Goal: Task Accomplishment & Management: Manage account settings

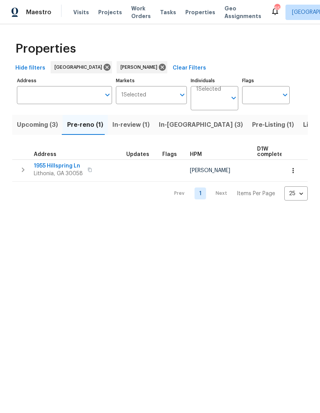
click at [47, 122] on span "Upcoming (3)" at bounding box center [37, 125] width 41 height 11
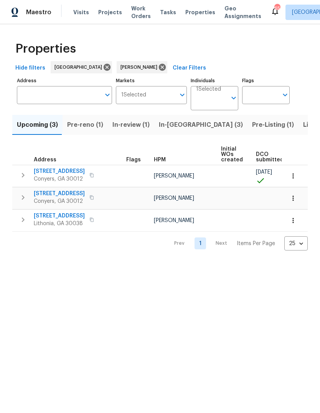
click at [50, 170] on span "[STREET_ADDRESS]" at bounding box center [59, 172] width 51 height 8
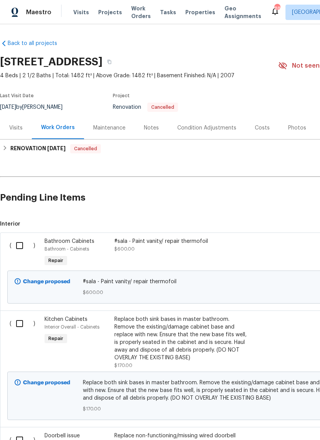
click at [183, 244] on div "#sala - Paint vanity/ repair thermofoil" at bounding box center [182, 241] width 135 height 8
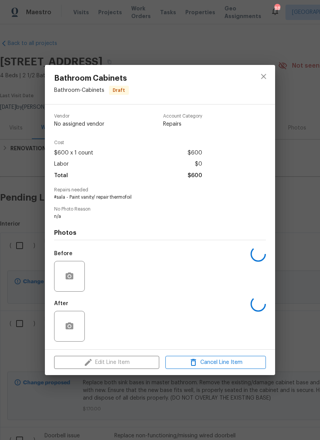
click at [95, 373] on div "Edit Line Item Cancel Line Item" at bounding box center [160, 363] width 231 height 26
click at [267, 74] on icon "close" at bounding box center [263, 76] width 9 height 9
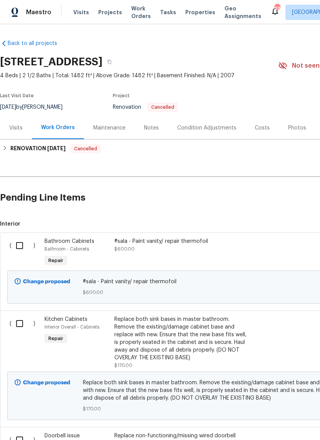
click at [168, 245] on div "#sala - Paint vanity/ repair thermofoil $600.00" at bounding box center [182, 244] width 135 height 15
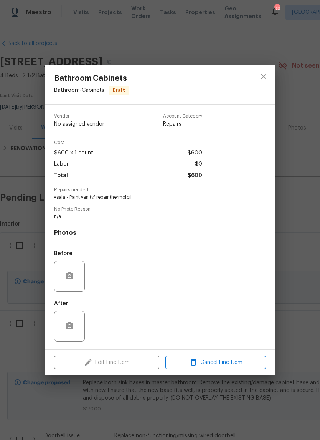
click at [82, 362] on div "Edit Line Item Cancel Line Item" at bounding box center [160, 363] width 231 height 26
click at [266, 75] on icon "close" at bounding box center [263, 76] width 9 height 9
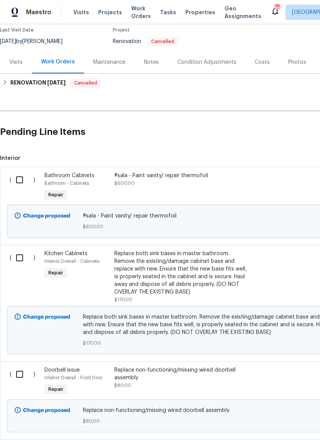
scroll to position [67, 0]
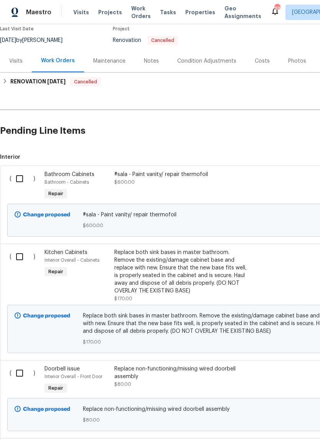
click at [20, 179] on input "checkbox" at bounding box center [23, 179] width 22 height 16
checkbox input "true"
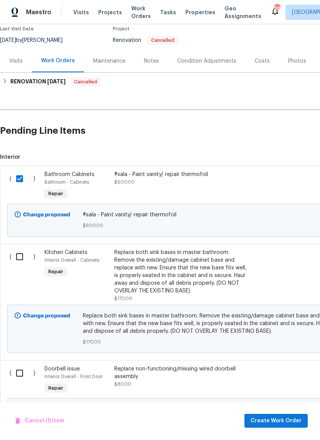
click at [22, 257] on input "checkbox" at bounding box center [23, 257] width 22 height 16
checkbox input "true"
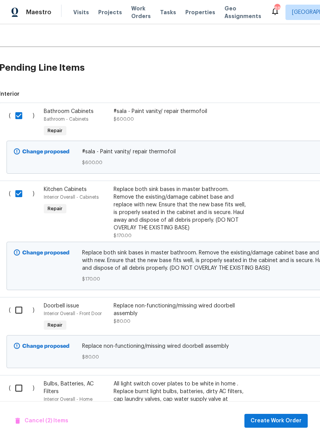
scroll to position [130, 1]
click at [18, 307] on input "checkbox" at bounding box center [22, 310] width 22 height 16
checkbox input "true"
click at [22, 386] on input "checkbox" at bounding box center [22, 388] width 22 height 16
checkbox input "true"
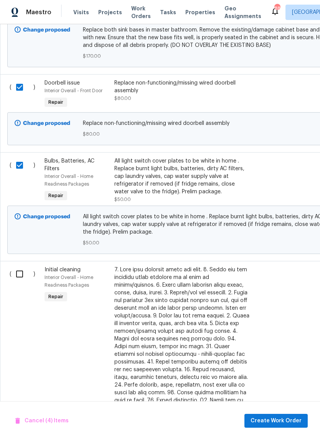
scroll to position [353, 0]
click at [17, 277] on input "checkbox" at bounding box center [23, 274] width 22 height 16
checkbox input "true"
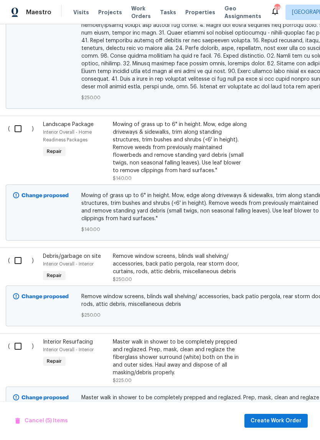
scroll to position [854, 1]
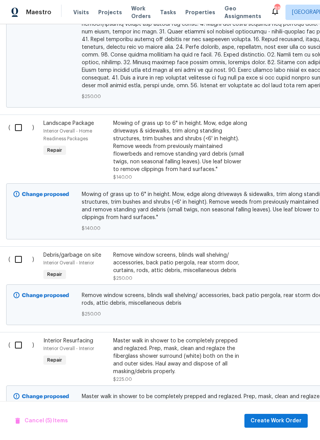
click at [19, 255] on input "checkbox" at bounding box center [21, 259] width 22 height 16
checkbox input "true"
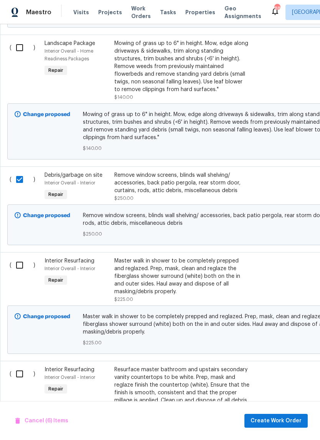
scroll to position [935, 0]
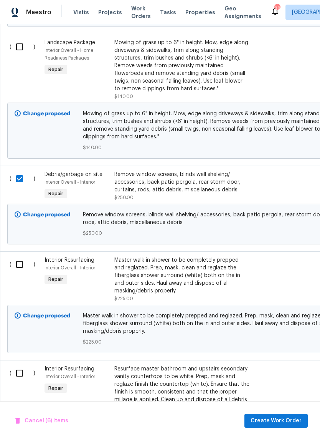
click at [19, 262] on input "checkbox" at bounding box center [23, 264] width 22 height 16
checkbox input "true"
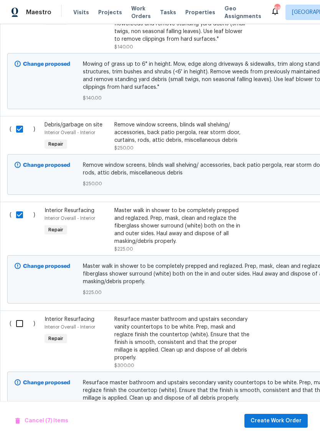
scroll to position [984, 0]
click at [16, 320] on input "checkbox" at bounding box center [23, 324] width 22 height 16
checkbox input "true"
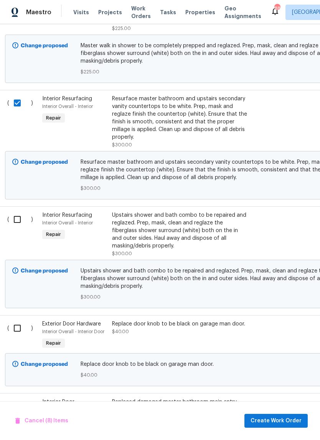
scroll to position [1208, 2]
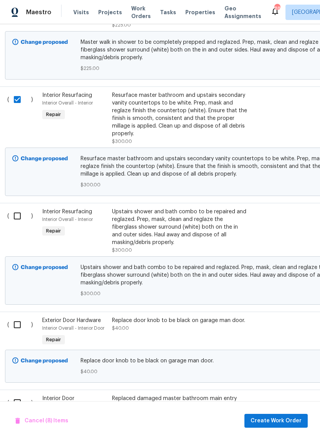
click at [18, 214] on input "checkbox" at bounding box center [20, 216] width 22 height 16
checkbox input "true"
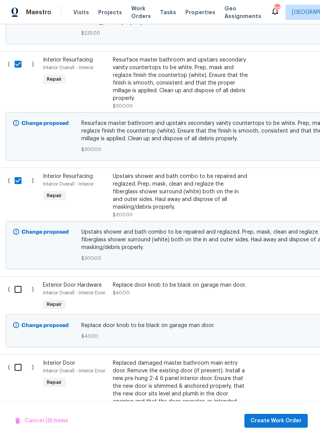
click at [15, 285] on input "checkbox" at bounding box center [21, 289] width 22 height 16
checkbox input "true"
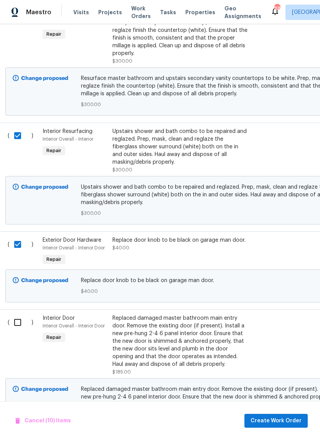
click at [18, 320] on input "checkbox" at bounding box center [21, 322] width 22 height 16
checkbox input "true"
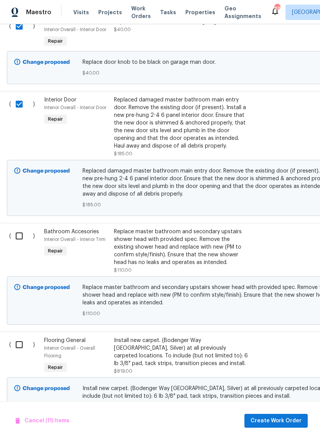
scroll to position [1507, 0]
click at [19, 234] on input "checkbox" at bounding box center [23, 235] width 22 height 16
checkbox input "true"
click at [21, 341] on input "checkbox" at bounding box center [23, 344] width 22 height 16
checkbox input "true"
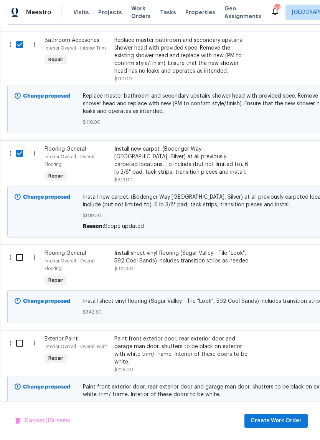
scroll to position [1699, 0]
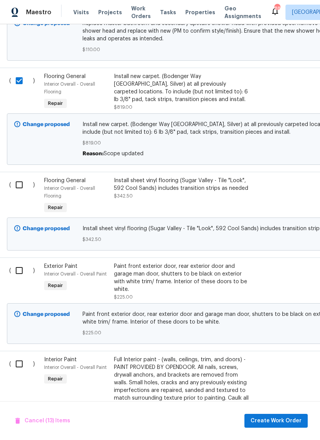
click at [19, 272] on input "checkbox" at bounding box center [22, 270] width 22 height 16
checkbox input "true"
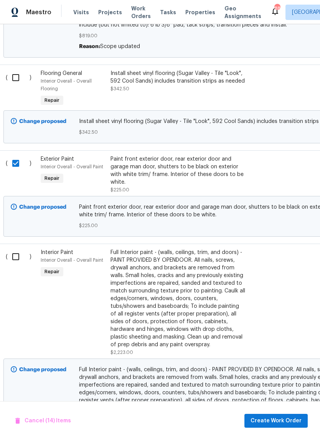
click at [15, 257] on input "checkbox" at bounding box center [19, 257] width 22 height 16
checkbox input "true"
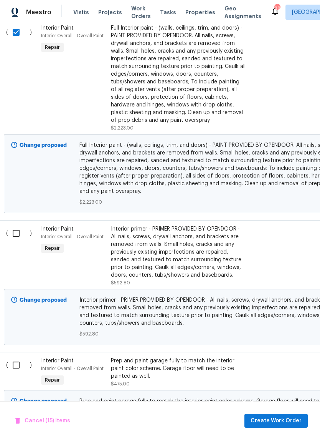
scroll to position [2103, 3]
click at [17, 235] on input "checkbox" at bounding box center [19, 233] width 22 height 16
checkbox input "true"
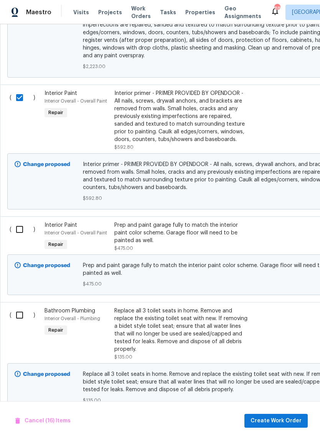
scroll to position [2239, 0]
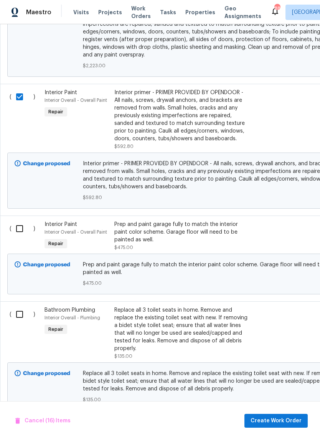
click at [17, 230] on input "checkbox" at bounding box center [23, 229] width 22 height 16
checkbox input "true"
click at [15, 315] on input "checkbox" at bounding box center [23, 314] width 22 height 16
checkbox input "true"
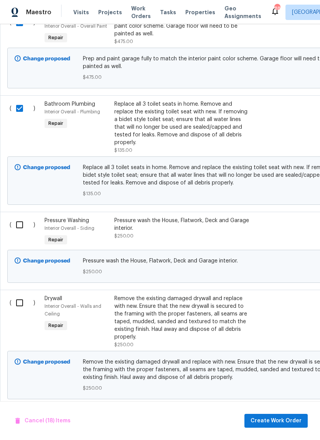
scroll to position [2449, 1]
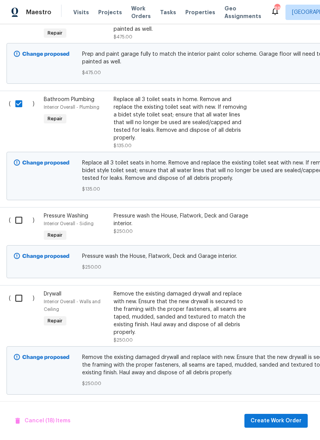
click at [16, 222] on input "checkbox" at bounding box center [22, 220] width 22 height 16
checkbox input "true"
click at [23, 301] on input "checkbox" at bounding box center [22, 298] width 22 height 16
checkbox input "true"
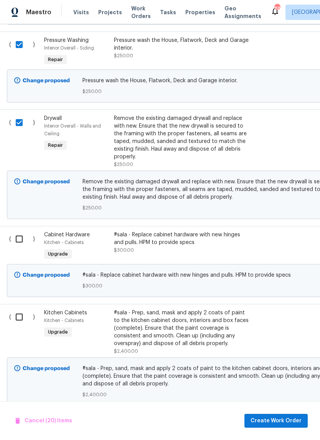
scroll to position [2629, 1]
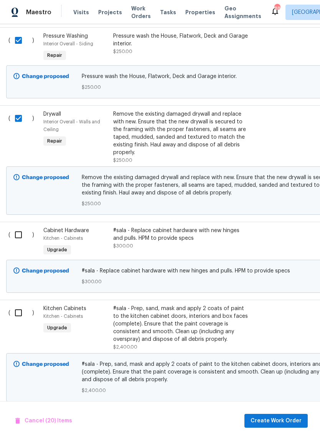
click at [18, 243] on input "checkbox" at bounding box center [21, 235] width 22 height 16
checkbox input "true"
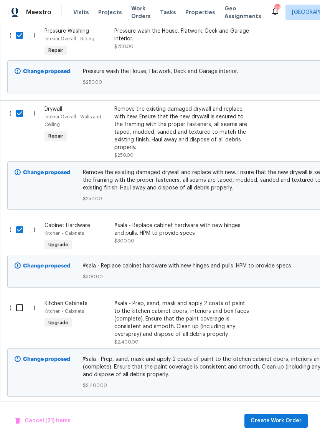
scroll to position [19, 0]
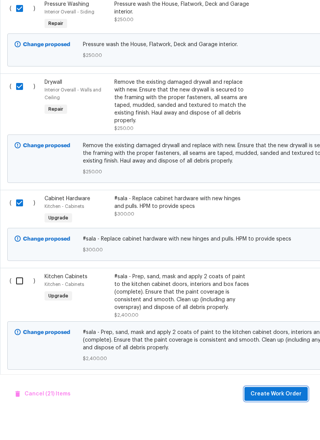
click at [292, 416] on span "Create Work Order" at bounding box center [276, 421] width 51 height 10
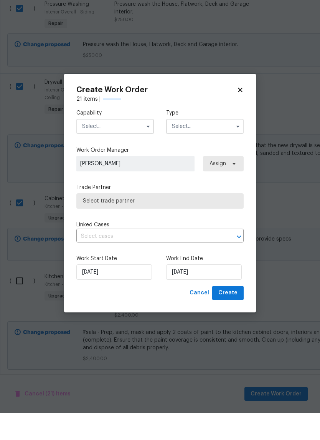
click at [138, 146] on input "text" at bounding box center [115, 153] width 78 height 15
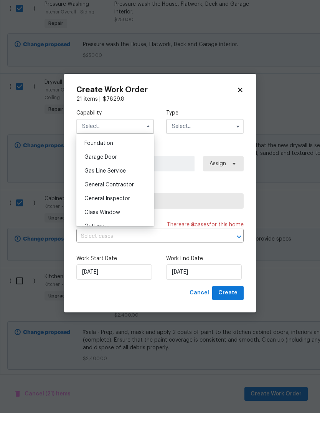
scroll to position [334, 0]
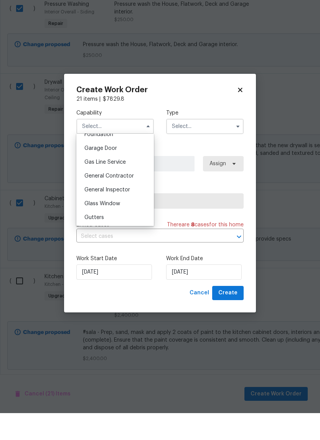
click at [124, 200] on span "General Contractor" at bounding box center [110, 202] width 50 height 5
type input "General Contractor"
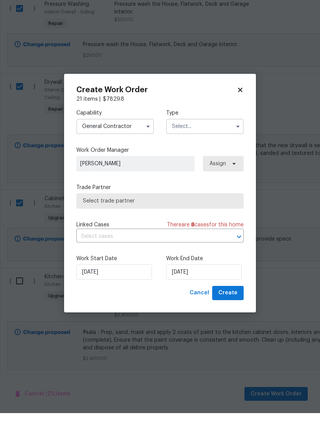
click at [219, 146] on input "text" at bounding box center [205, 153] width 78 height 15
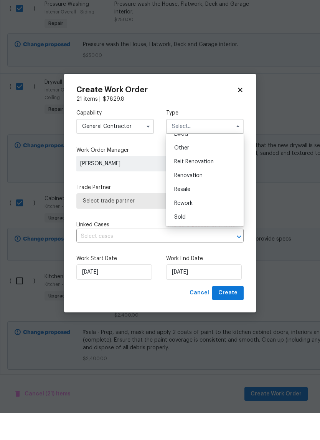
scroll to position [91, 0]
click at [200, 200] on span "Renovation" at bounding box center [188, 202] width 28 height 5
type input "Renovation"
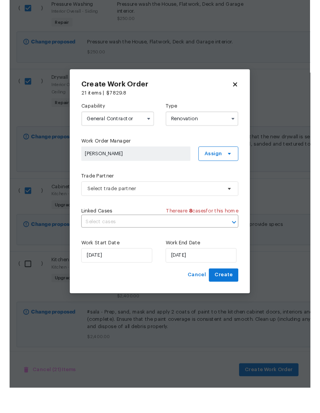
scroll to position [0, 0]
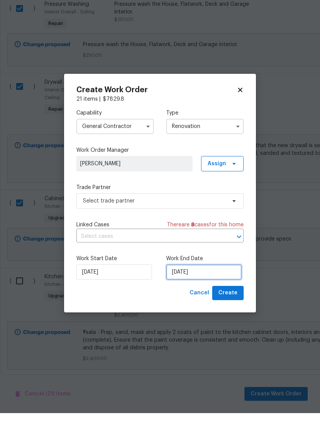
click at [224, 291] on input "9/18/2025" at bounding box center [204, 298] width 76 height 15
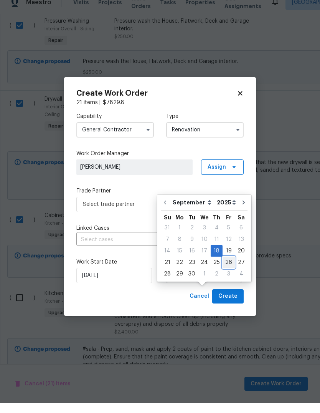
click at [229, 267] on div "26" at bounding box center [229, 272] width 12 height 11
type input "9/26/2025"
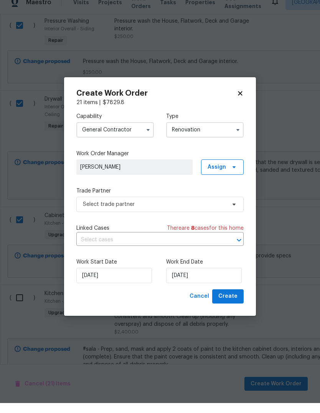
scroll to position [29, 0]
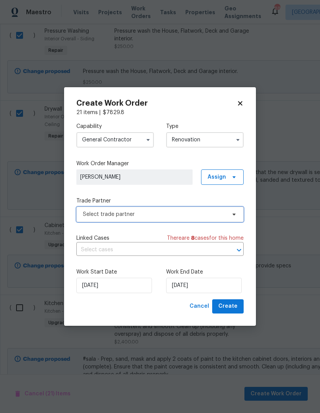
click at [224, 214] on span "Select trade partner" at bounding box center [154, 215] width 143 height 8
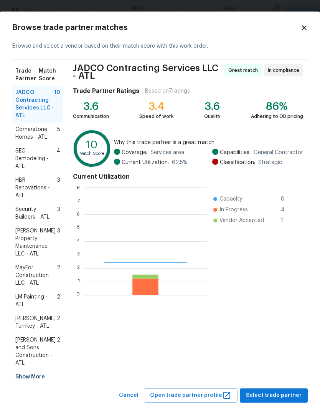
scroll to position [108, 124]
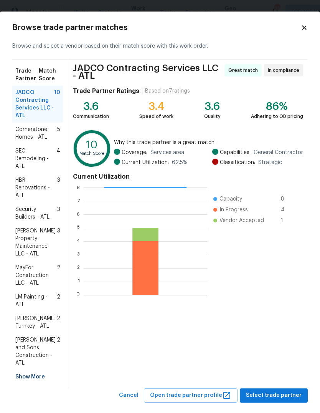
click at [283, 391] on span "Select trade partner" at bounding box center [274, 396] width 56 height 10
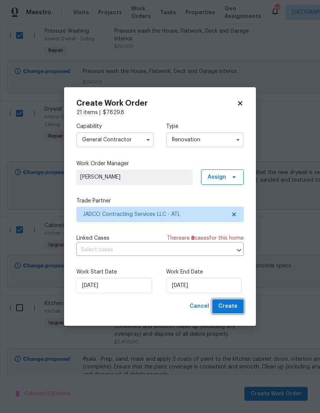
click at [238, 304] on button "Create" at bounding box center [229, 306] width 32 height 14
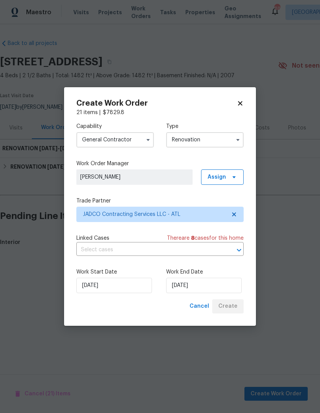
scroll to position [0, 0]
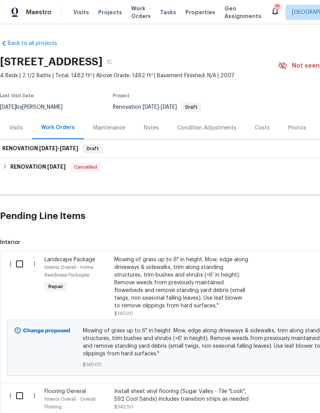
click at [17, 265] on input "checkbox" at bounding box center [23, 264] width 22 height 16
checkbox input "true"
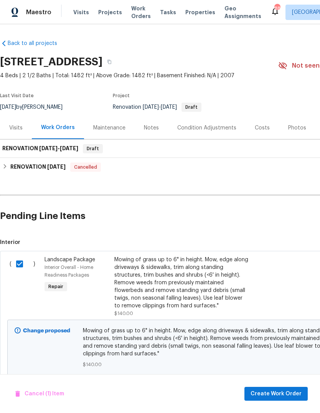
click at [290, 389] on button "Create Work Order" at bounding box center [276, 394] width 63 height 14
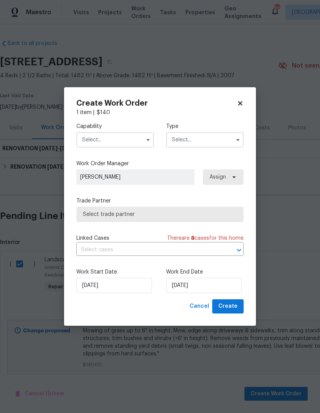
click at [149, 143] on button "button" at bounding box center [148, 139] width 9 height 9
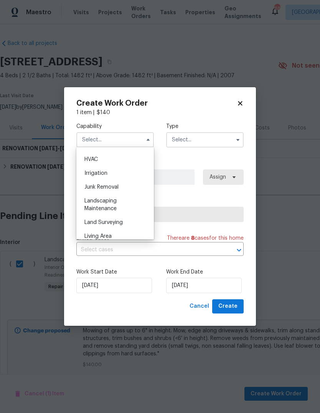
scroll to position [467, 0]
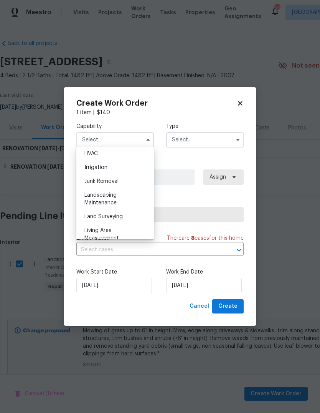
click at [116, 200] on span "Landscaping Maintenance" at bounding box center [101, 199] width 32 height 13
type input "Landscaping Maintenance"
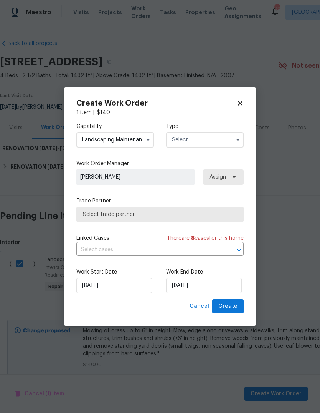
click at [231, 141] on input "text" at bounding box center [205, 139] width 78 height 15
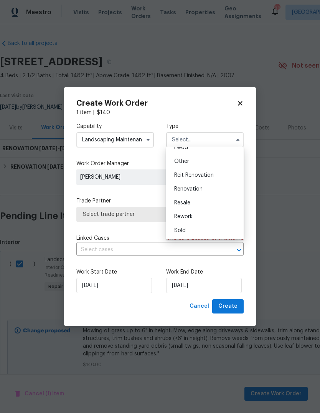
scroll to position [91, 0]
click at [199, 190] on span "Renovation" at bounding box center [188, 188] width 28 height 5
type input "Renovation"
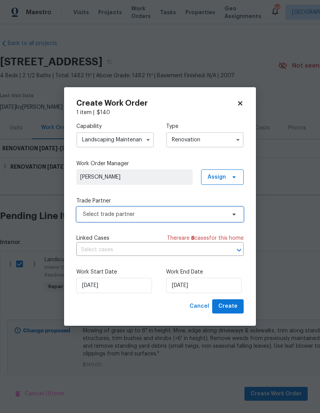
click at [223, 216] on span "Select trade partner" at bounding box center [154, 215] width 143 height 8
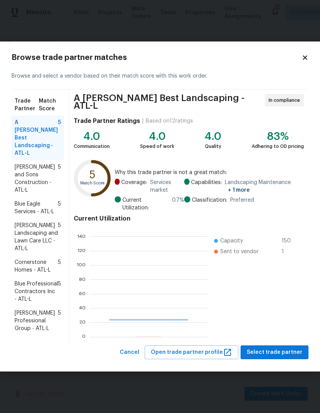
scroll to position [108, 119]
click at [25, 309] on span "Ramsey's Professional Group - ATL-L" at bounding box center [36, 320] width 43 height 23
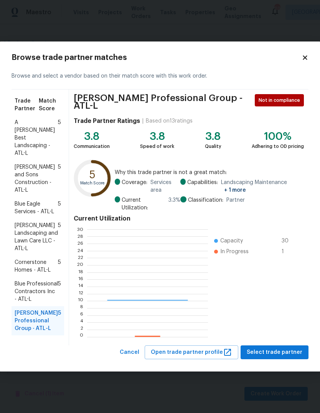
scroll to position [108, 121]
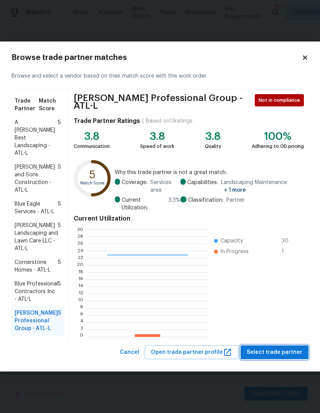
click at [284, 350] on span "Select trade partner" at bounding box center [275, 353] width 56 height 10
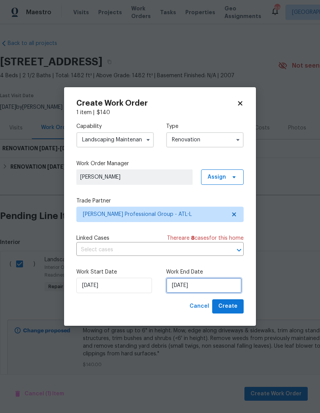
click at [229, 286] on input "9/18/2025" at bounding box center [204, 285] width 76 height 15
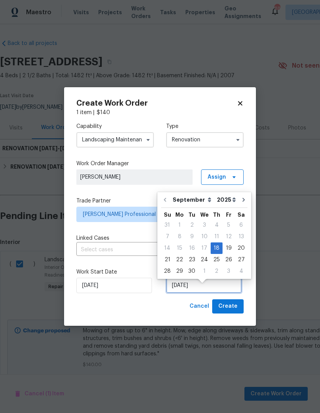
scroll to position [6, 0]
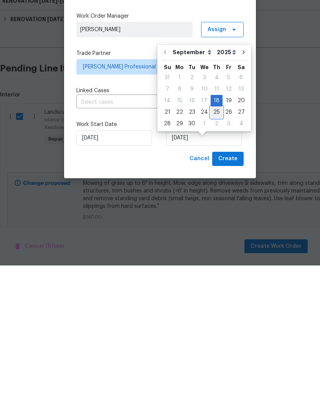
click at [215, 254] on div "25" at bounding box center [217, 259] width 12 height 11
type input "9/25/2025"
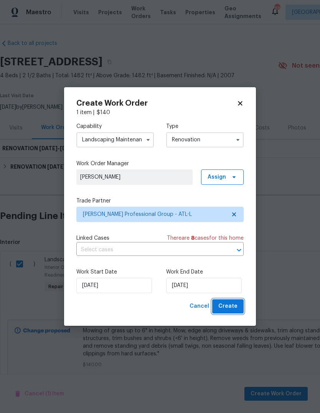
click at [234, 306] on span "Create" at bounding box center [228, 307] width 19 height 10
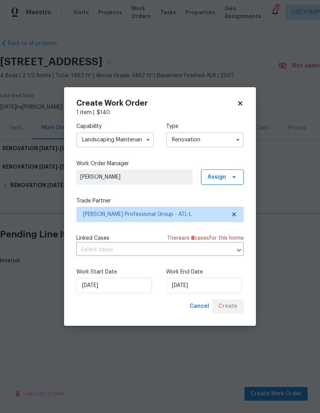
scroll to position [0, 0]
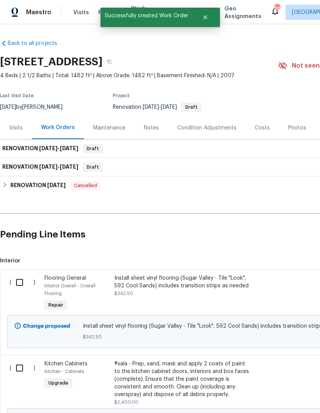
click at [23, 282] on input "checkbox" at bounding box center [23, 282] width 22 height 16
checkbox input "true"
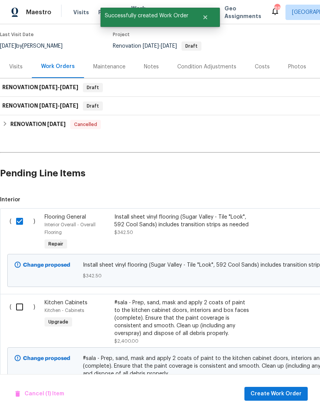
scroll to position [61, 0]
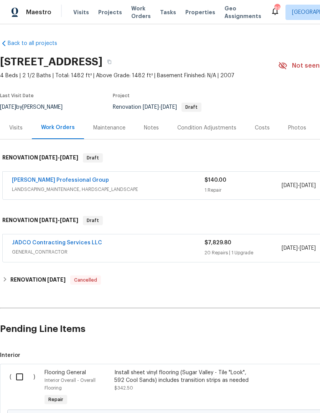
click at [24, 240] on link "JADCO Contracting Services LLC" at bounding box center [57, 242] width 90 height 5
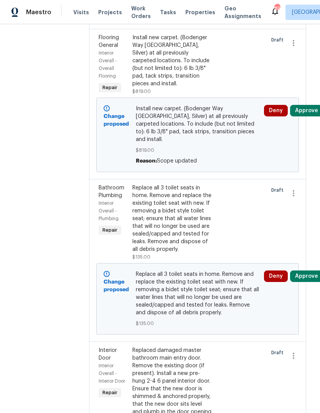
scroll to position [1175, 2]
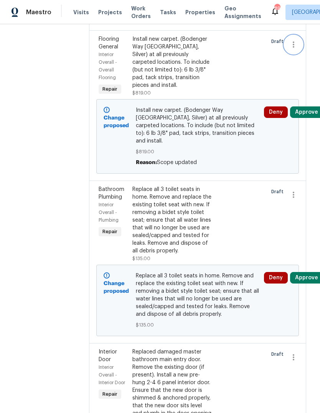
click at [297, 49] on icon "button" at bounding box center [293, 44] width 9 height 9
click at [304, 130] on li "Cancel" at bounding box center [299, 131] width 30 height 13
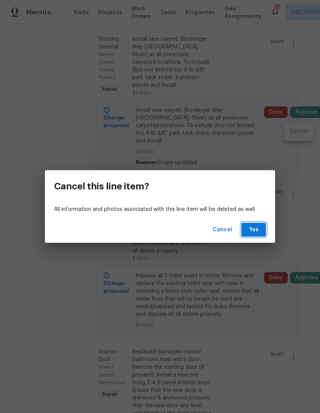
click at [261, 226] on button "Yes" at bounding box center [254, 230] width 25 height 14
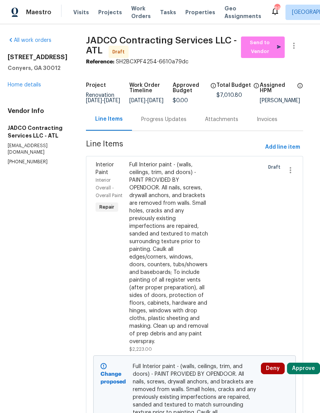
scroll to position [0, 5]
click at [31, 85] on link "Home details" at bounding box center [24, 84] width 33 height 5
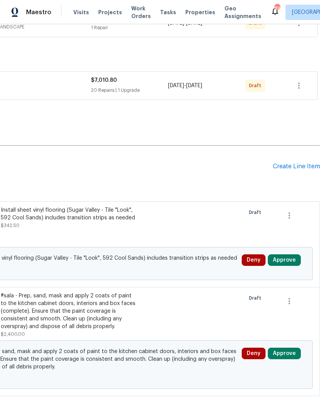
scroll to position [163, 114]
click at [300, 165] on div "Create Line Item" at bounding box center [296, 166] width 47 height 7
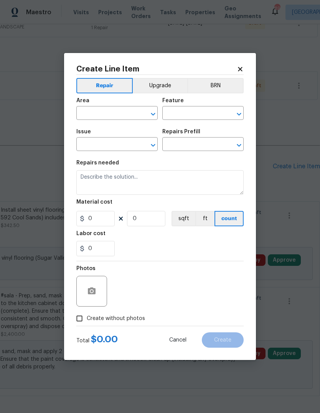
click at [114, 115] on input "text" at bounding box center [106, 114] width 60 height 12
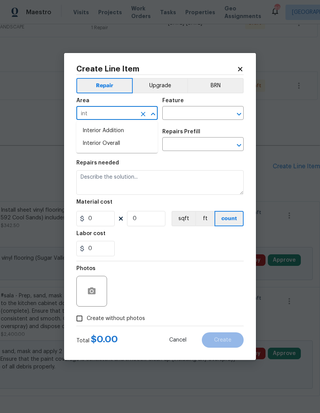
click at [124, 146] on li "Interior Overall" at bounding box center [116, 143] width 81 height 13
type input "Interior Overall"
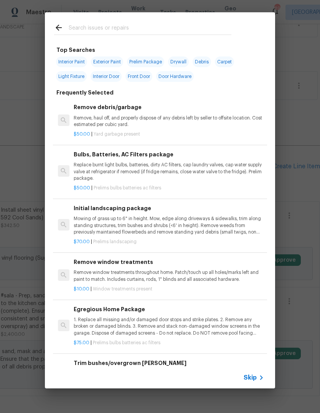
click at [199, 114] on div "Remove debris/garbage Remove, haul off, and properly dispose of any debris left…" at bounding box center [169, 115] width 191 height 25
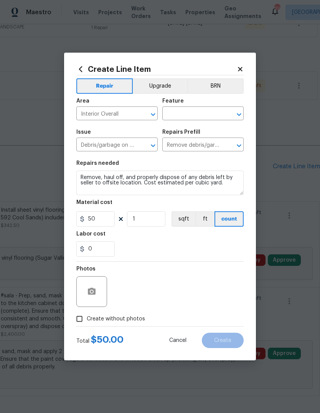
click at [205, 115] on input "text" at bounding box center [193, 114] width 60 height 12
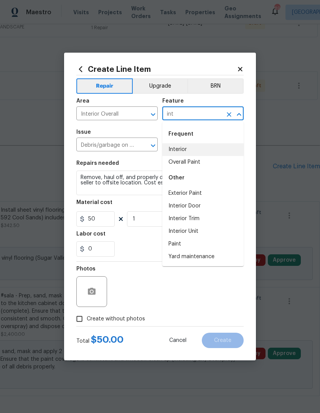
click at [199, 150] on li "Interior" at bounding box center [203, 149] width 81 height 13
type input "Interior"
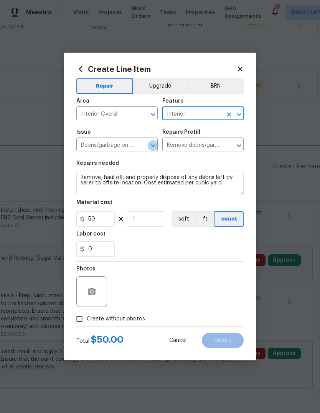
click at [150, 140] on div "Debris/garbage on site ​" at bounding box center [116, 145] width 81 height 12
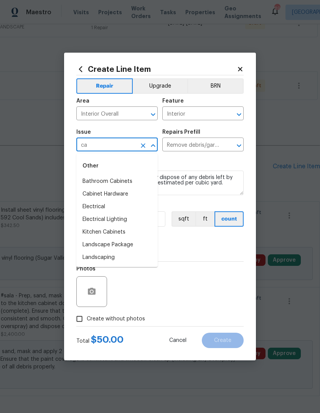
type input "c"
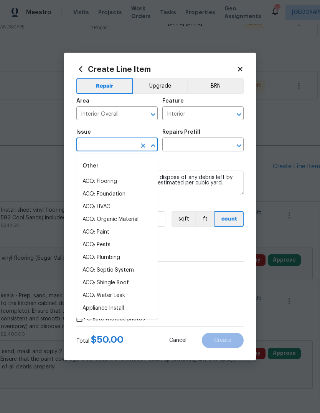
click at [234, 114] on button "Clear" at bounding box center [229, 114] width 11 height 11
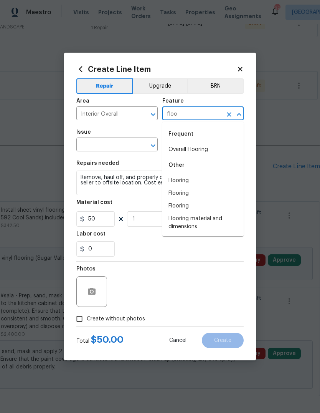
click at [203, 151] on li "Overall Flooring" at bounding box center [203, 149] width 81 height 13
type input "Overall Flooring"
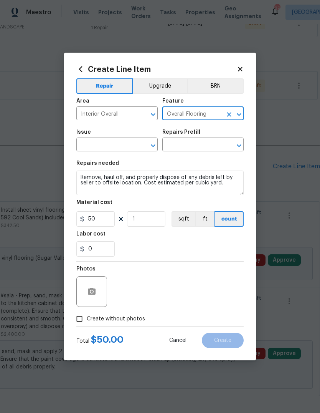
click at [128, 143] on input "text" at bounding box center [106, 145] width 60 height 12
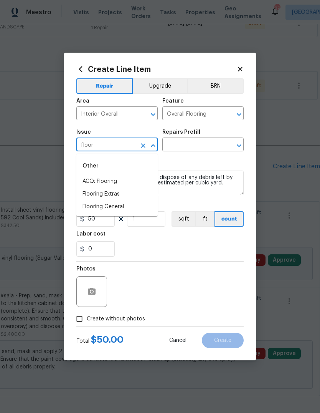
click at [131, 204] on li "Flooring General" at bounding box center [116, 207] width 81 height 13
type input "Flooring General"
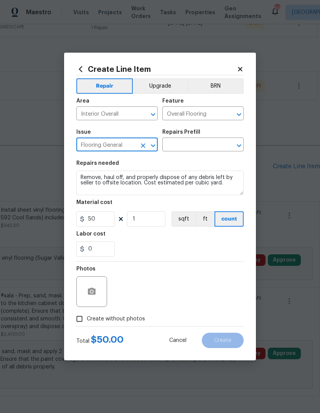
click at [220, 141] on input "text" at bounding box center [193, 145] width 60 height 12
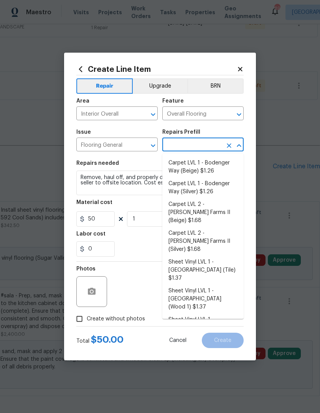
click at [215, 185] on li "Carpet LVL 1 - Bodenger Way (Silver) $1.26" at bounding box center [203, 188] width 81 height 21
type input "Carpet LVL 1 - Bodenger Way (Silver) $1.26"
type textarea "Install new carpet. (Bodenger Way 945 Winter Ash, Silver) at all previously car…"
type input "Carpet LVL 1 - Bodenger Way (Silver) $1.26"
type input "1.26"
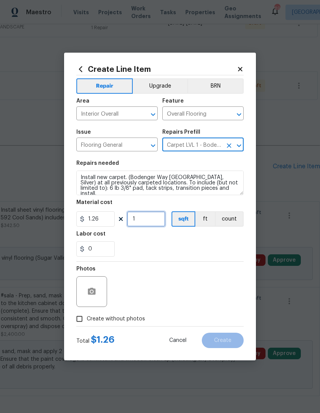
click at [154, 223] on input "1" at bounding box center [146, 218] width 38 height 15
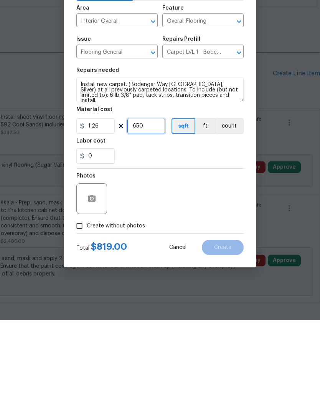
type input "650"
click at [92, 291] on circle "button" at bounding box center [92, 292] width 2 height 2
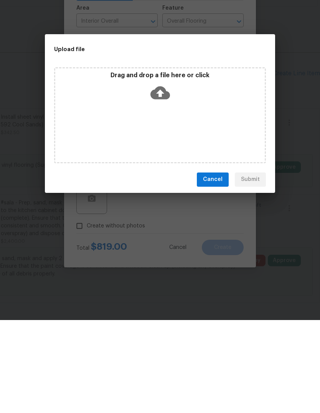
scroll to position [29, 0]
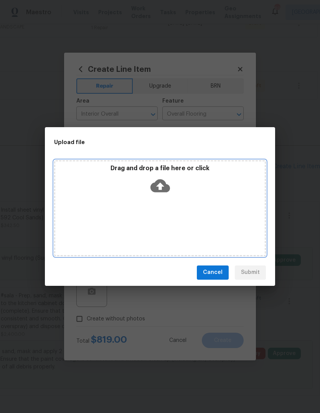
click at [169, 185] on icon at bounding box center [161, 186] width 20 height 20
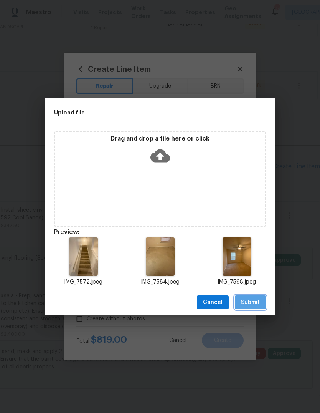
click at [259, 302] on span "Submit" at bounding box center [250, 303] width 19 height 10
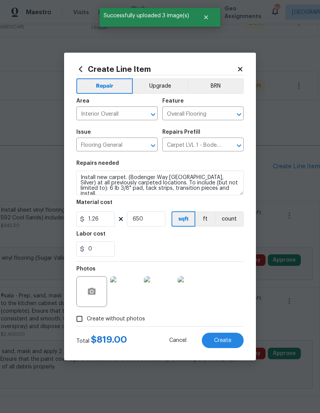
click at [235, 342] on button "Create" at bounding box center [223, 340] width 42 height 15
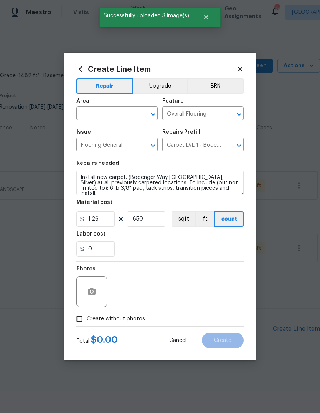
type input "0"
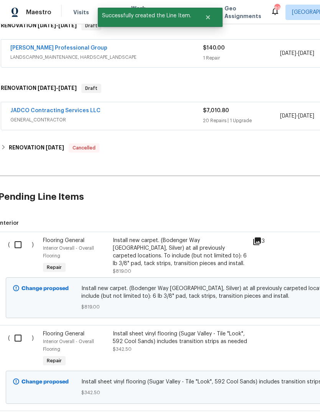
scroll to position [135, 2]
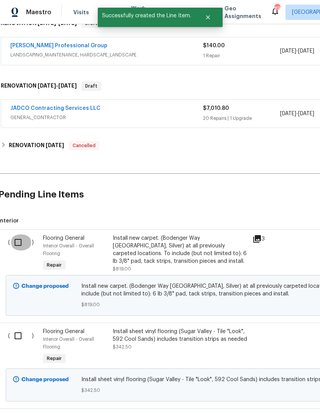
click at [20, 241] on input "checkbox" at bounding box center [21, 242] width 22 height 16
checkbox input "true"
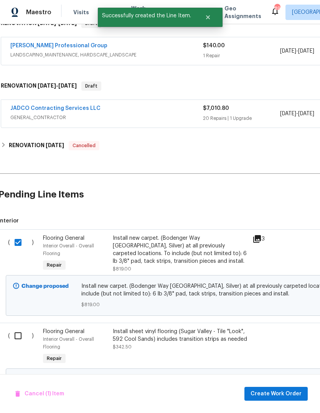
click at [15, 337] on input "checkbox" at bounding box center [21, 336] width 22 height 16
checkbox input "true"
click at [286, 392] on span "Create Work Order" at bounding box center [276, 394] width 51 height 10
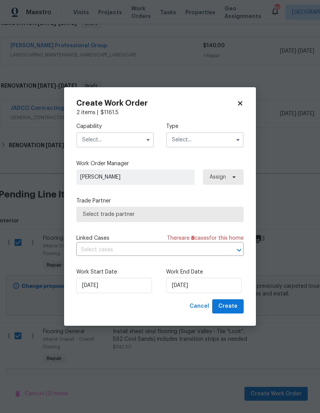
click at [129, 141] on input "text" at bounding box center [115, 139] width 78 height 15
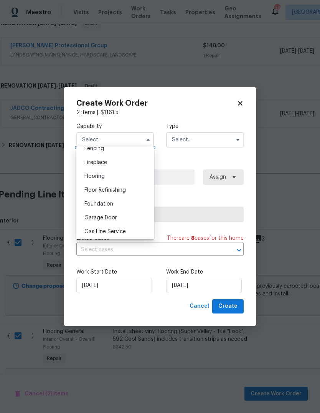
scroll to position [277, 0]
click at [116, 177] on div "Flooring" at bounding box center [115, 177] width 74 height 14
type input "Flooring"
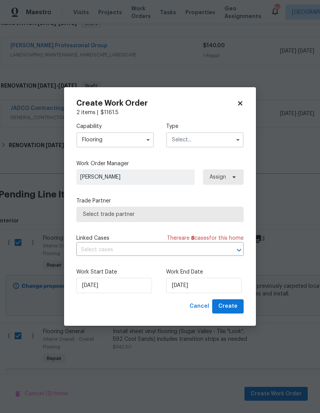
click at [210, 144] on input "text" at bounding box center [205, 139] width 78 height 15
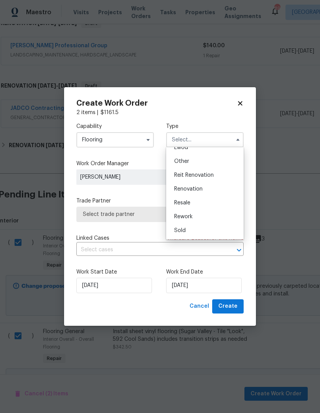
scroll to position [91, 0]
click at [201, 190] on span "Renovation" at bounding box center [188, 188] width 28 height 5
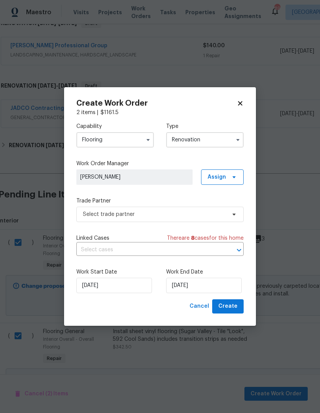
type input "Renovation"
click at [224, 289] on input "9/18/2025" at bounding box center [204, 285] width 76 height 15
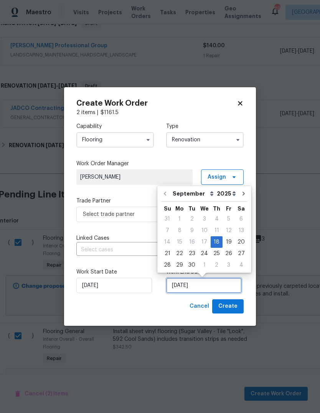
scroll to position [6, 0]
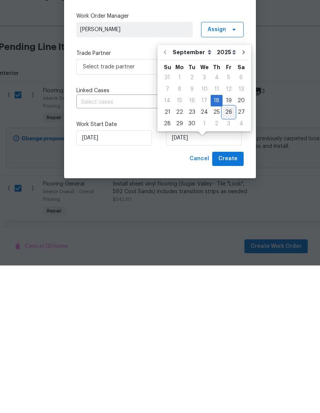
click at [226, 254] on div "26" at bounding box center [229, 259] width 12 height 11
type input "9/26/2025"
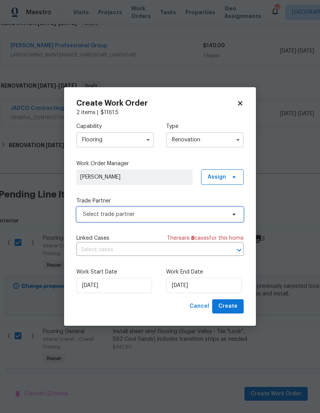
click at [231, 215] on span at bounding box center [233, 214] width 8 height 6
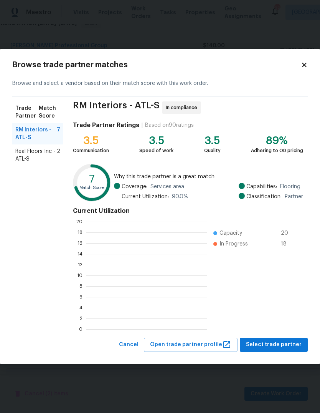
scroll to position [1, 1]
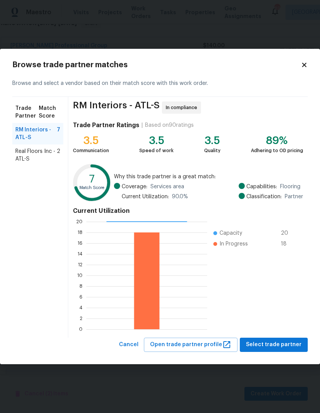
click at [40, 166] on div "Real Floors Inc - ATL-S 2" at bounding box center [37, 155] width 51 height 22
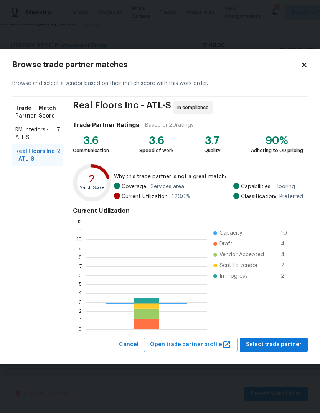
scroll to position [108, 122]
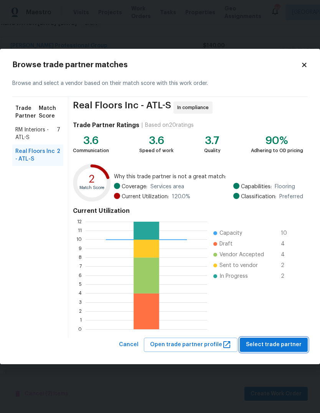
click at [286, 344] on span "Select trade partner" at bounding box center [274, 345] width 56 height 10
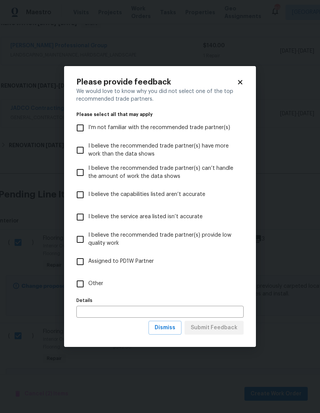
click at [95, 286] on span "Other" at bounding box center [95, 284] width 15 height 8
click at [88, 286] on input "Other" at bounding box center [80, 284] width 16 height 16
checkbox input "true"
click at [234, 324] on span "Submit Feedback" at bounding box center [214, 328] width 47 height 10
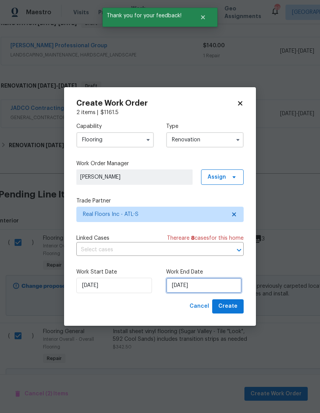
click at [228, 281] on input "9/26/2025" at bounding box center [204, 285] width 76 height 15
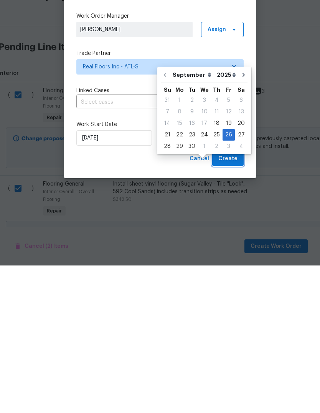
click at [238, 299] on button "Create" at bounding box center [229, 306] width 32 height 14
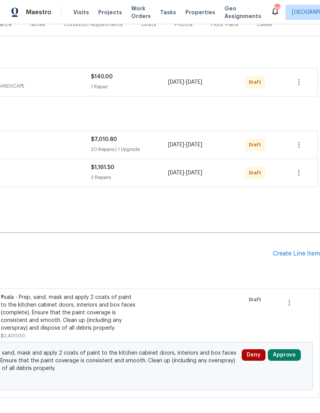
scroll to position [103, 114]
click at [296, 250] on div "Create Line Item" at bounding box center [296, 253] width 47 height 7
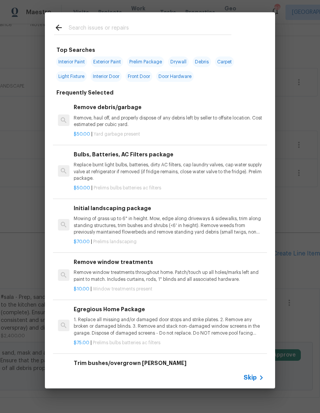
click at [187, 29] on input "text" at bounding box center [150, 29] width 163 height 12
type input "Hvac"
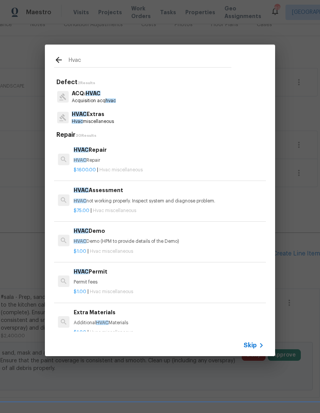
click at [111, 119] on p "Hvac miscellaneous" at bounding box center [93, 121] width 42 height 7
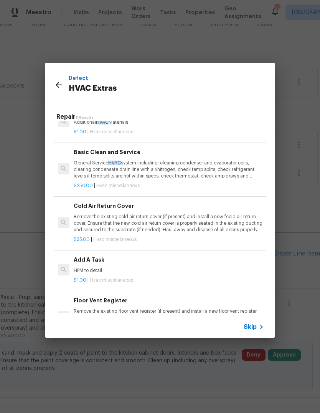
scroll to position [181, 0]
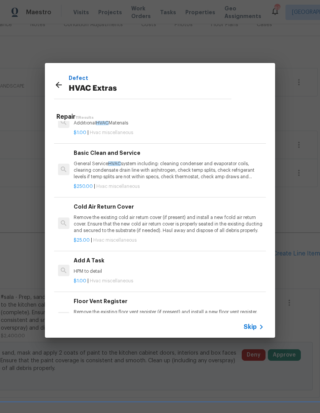
click at [115, 169] on p "General Service HVAC system including: cleaning condenser and evaporator coils,…" at bounding box center [169, 171] width 191 height 20
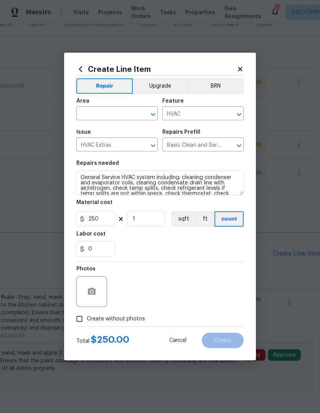
click at [118, 112] on input "text" at bounding box center [106, 114] width 60 height 12
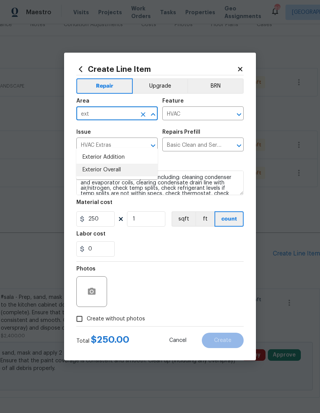
click at [126, 164] on li "Exterior Overall" at bounding box center [116, 170] width 81 height 13
type input "Exterior Overall"
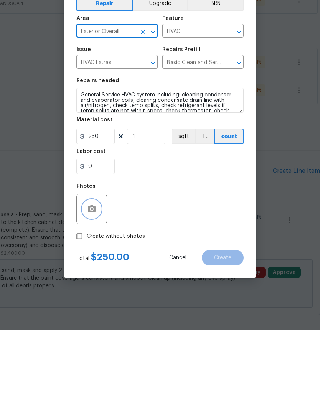
click at [91, 288] on icon "button" at bounding box center [92, 291] width 8 height 7
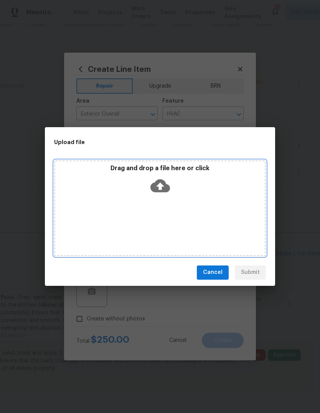
click at [178, 183] on div "Drag and drop a file here or click" at bounding box center [160, 180] width 210 height 33
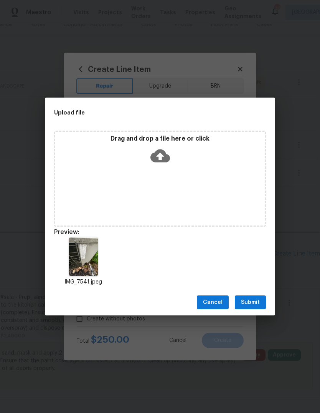
click at [256, 302] on span "Submit" at bounding box center [250, 303] width 19 height 10
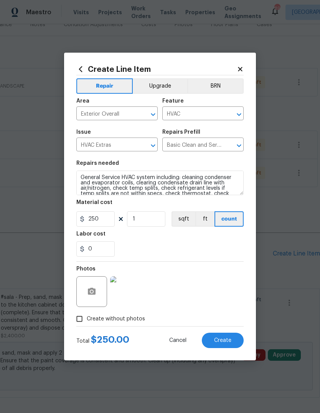
click at [234, 342] on button "Create" at bounding box center [223, 340] width 42 height 15
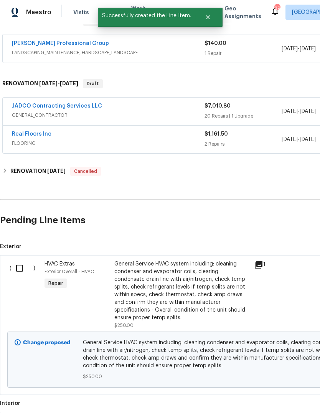
scroll to position [137, 0]
click at [21, 260] on input "checkbox" at bounding box center [23, 268] width 22 height 16
checkbox input "true"
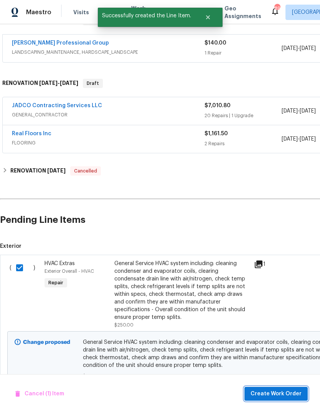
click at [292, 390] on span "Create Work Order" at bounding box center [276, 394] width 51 height 10
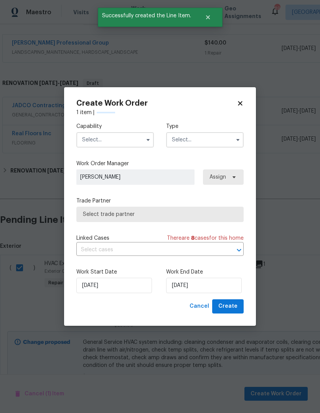
click at [144, 147] on input "text" at bounding box center [115, 139] width 78 height 15
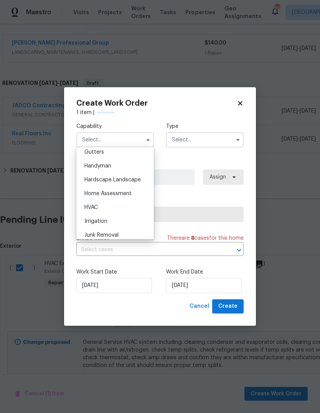
scroll to position [412, 0]
click at [116, 205] on div "HVAC" at bounding box center [115, 208] width 74 height 14
type input "HVAC"
click at [218, 142] on input "text" at bounding box center [205, 139] width 78 height 15
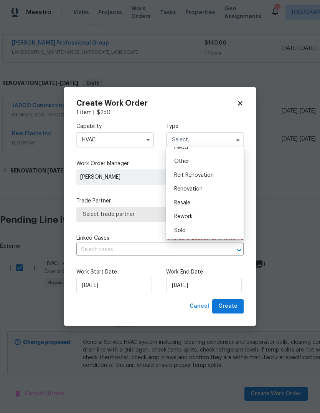
scroll to position [91, 0]
click at [209, 191] on div "Renovation" at bounding box center [205, 189] width 74 height 14
type input "Renovation"
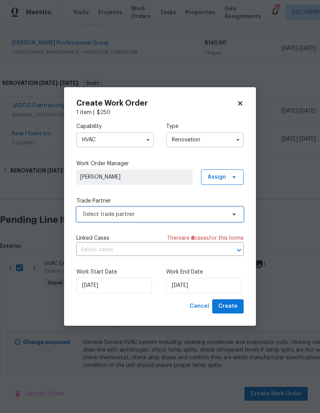
click at [220, 217] on span "Select trade partner" at bounding box center [154, 215] width 143 height 8
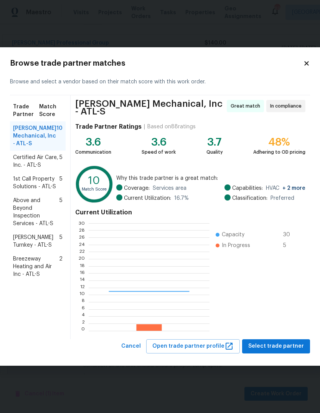
scroll to position [108, 121]
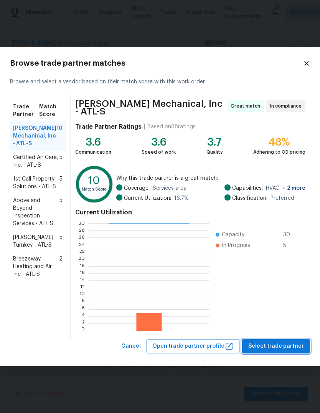
click at [286, 343] on span "Select trade partner" at bounding box center [277, 347] width 56 height 10
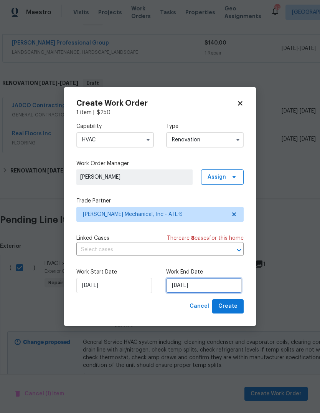
click at [227, 290] on input "9/18/2025" at bounding box center [204, 285] width 76 height 15
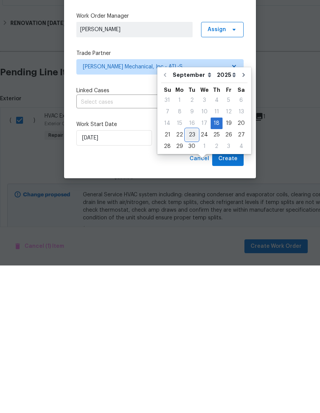
click at [197, 277] on div "21 22 23 24 25 26 27" at bounding box center [204, 283] width 86 height 12
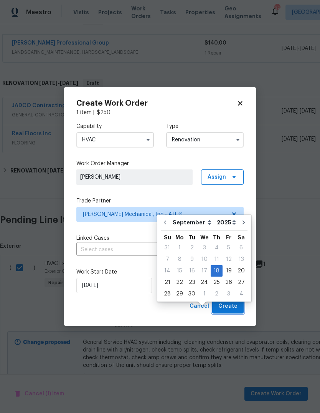
click at [236, 307] on span "Create" at bounding box center [228, 307] width 19 height 10
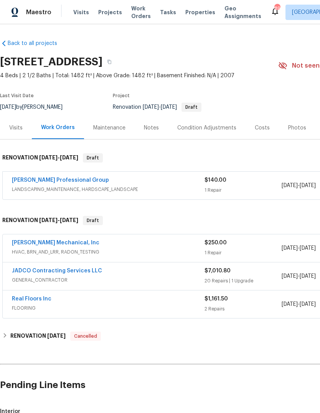
click at [36, 269] on link "JADCO Contracting Services LLC" at bounding box center [57, 270] width 90 height 5
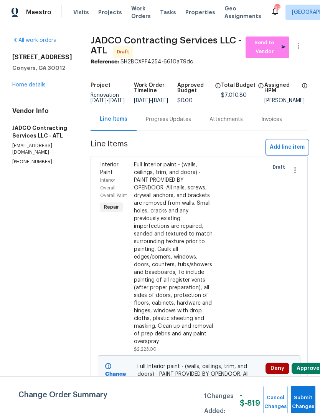
click at [293, 152] on span "Add line item" at bounding box center [287, 148] width 35 height 10
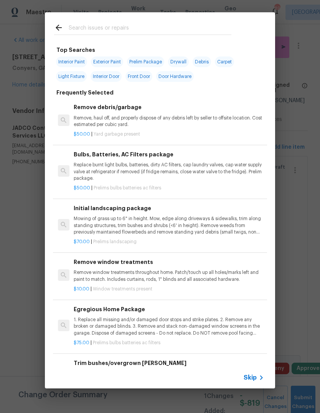
click at [195, 30] on input "text" at bounding box center [150, 29] width 163 height 12
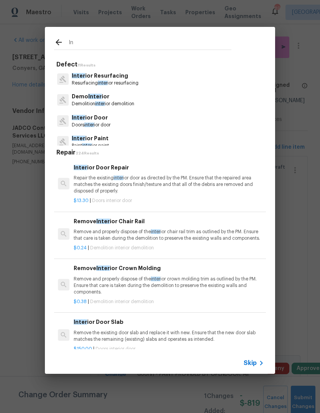
type input "I"
type input "Cab"
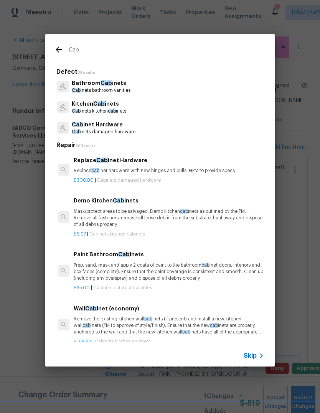
click at [120, 103] on p "Kitchen Cab inets" at bounding box center [99, 104] width 55 height 8
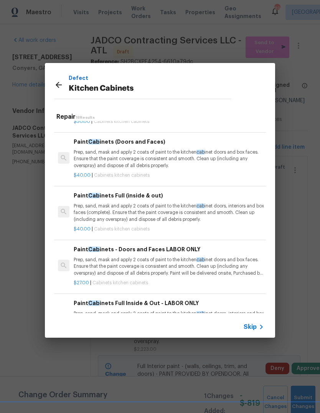
scroll to position [521, 0]
click at [160, 212] on p "Prep, sand, mask and apply 2 coats of paint to the kitchen cab inet doors, inte…" at bounding box center [169, 213] width 191 height 20
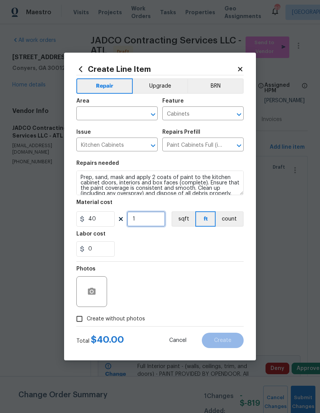
click at [160, 221] on input "1" at bounding box center [146, 218] width 38 height 15
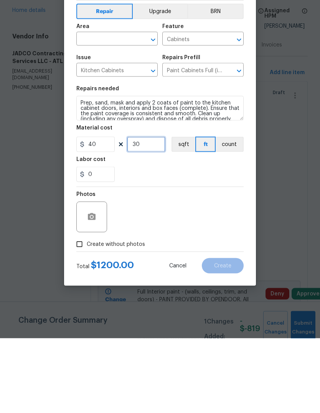
type input "30"
click at [127, 108] on input "text" at bounding box center [106, 114] width 60 height 12
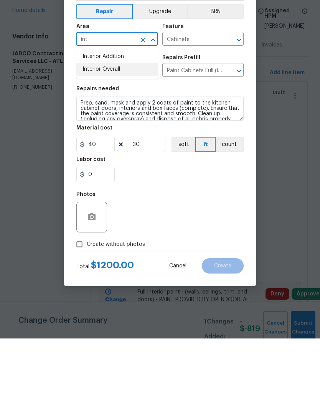
click at [94, 138] on li "Interior Overall" at bounding box center [116, 144] width 81 height 13
type input "Interior Overall"
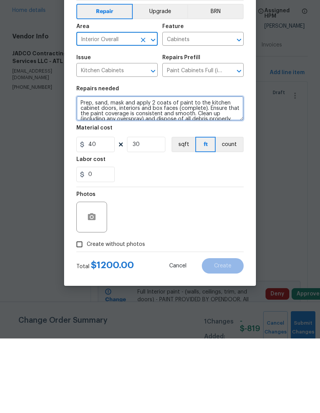
click at [82, 171] on textarea "Prep, sand, mask and apply 2 coats of paint to the kitchen cabinet doors, inter…" at bounding box center [160, 183] width 168 height 25
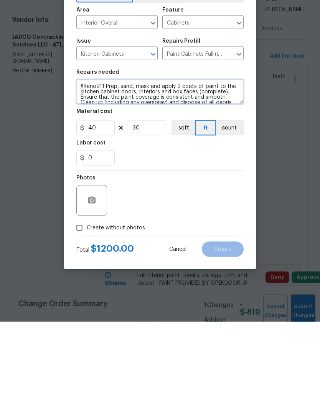
type textarea "#Reno911 Prep, sand, mask and apply 2 coats of paint to the kitchen cabinet doo…"
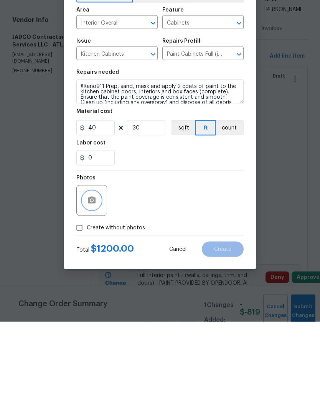
click at [92, 288] on icon "button" at bounding box center [92, 291] width 8 height 7
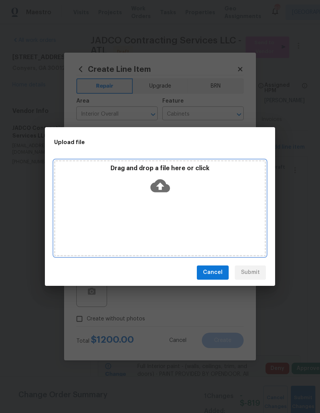
click at [179, 195] on div "Drag and drop a file here or click" at bounding box center [160, 180] width 210 height 33
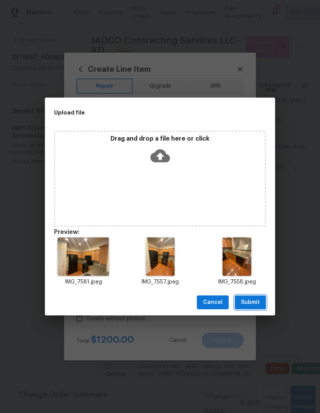
click at [257, 302] on span "Submit" at bounding box center [250, 303] width 19 height 10
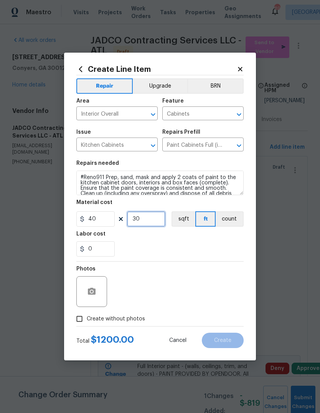
click at [161, 219] on input "30" at bounding box center [146, 218] width 38 height 15
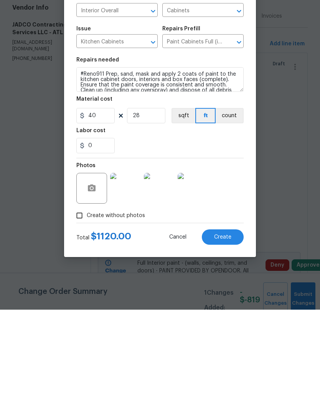
click at [232, 333] on button "Create" at bounding box center [223, 340] width 42 height 15
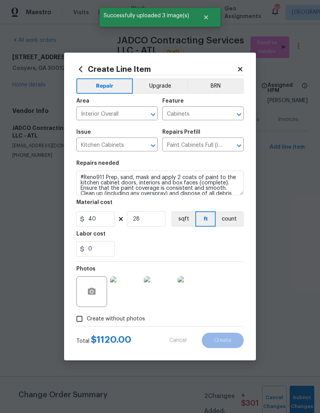
type input "0"
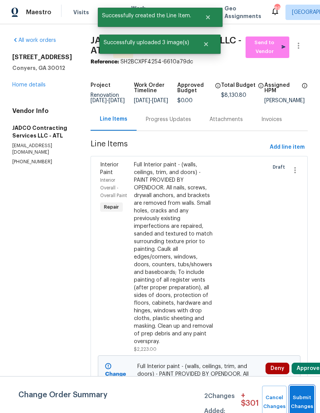
click at [306, 395] on button "Submit Changes" at bounding box center [302, 402] width 25 height 33
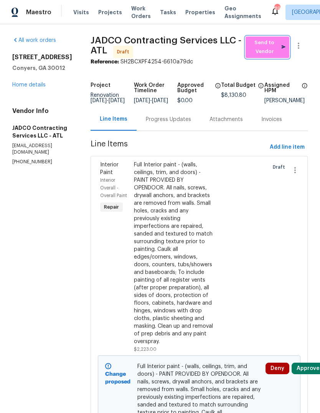
click at [269, 46] on span "Send to Vendor" at bounding box center [268, 47] width 36 height 18
click at [23, 86] on link "Home details" at bounding box center [28, 84] width 33 height 5
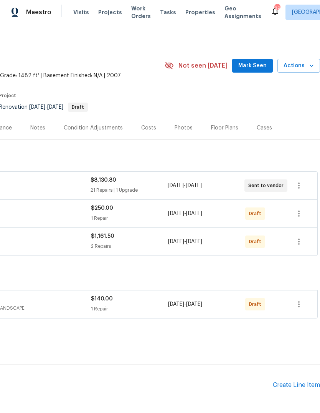
scroll to position [0, 114]
click at [301, 215] on icon "button" at bounding box center [299, 213] width 9 height 9
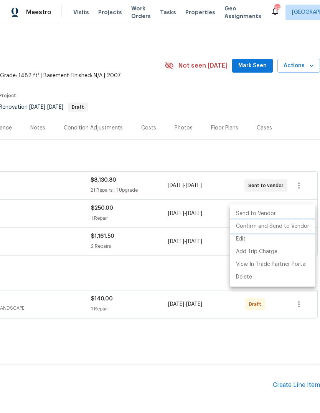
click at [285, 227] on li "Confirm and Send to Vendor" at bounding box center [273, 226] width 86 height 13
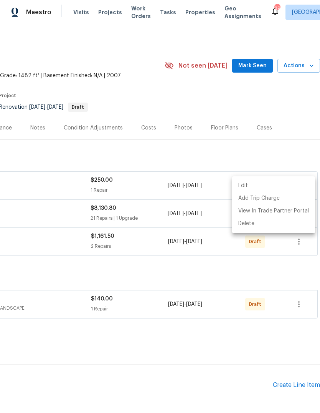
click at [210, 269] on div at bounding box center [160, 206] width 320 height 413
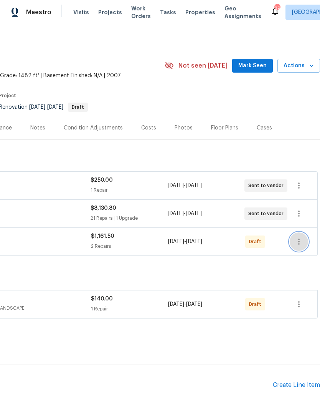
click at [302, 242] on icon "button" at bounding box center [299, 241] width 9 height 9
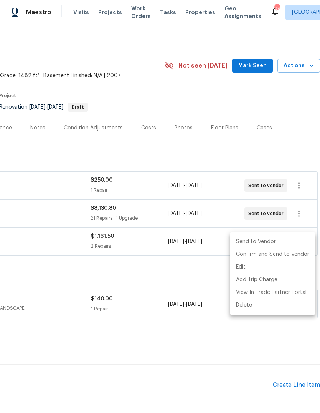
click at [286, 254] on li "Confirm and Send to Vendor" at bounding box center [273, 254] width 86 height 13
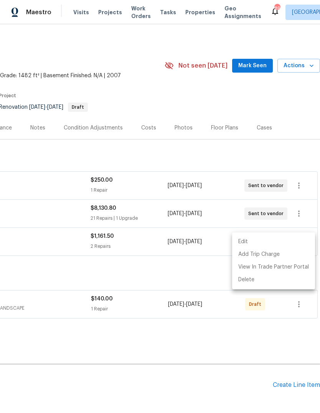
click at [202, 273] on div at bounding box center [160, 206] width 320 height 413
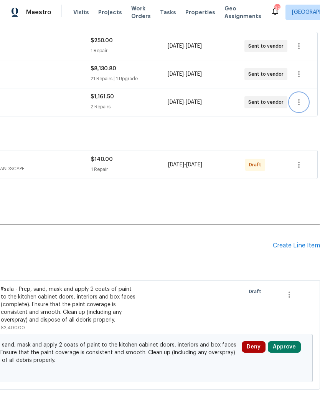
scroll to position [139, 114]
click at [291, 295] on icon "button" at bounding box center [289, 294] width 9 height 9
click at [299, 295] on li "Cancel" at bounding box center [296, 294] width 30 height 13
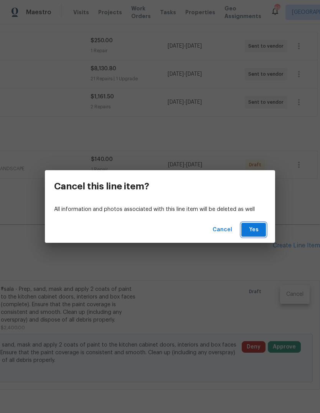
click at [257, 231] on span "Yes" at bounding box center [254, 230] width 12 height 10
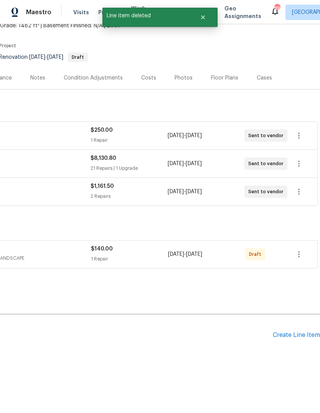
scroll to position [21, 114]
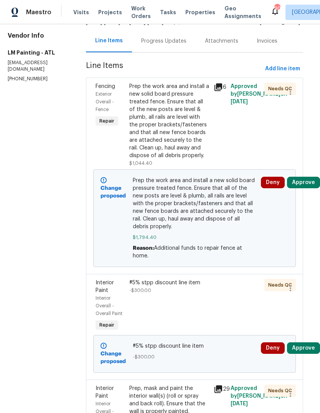
scroll to position [78, 6]
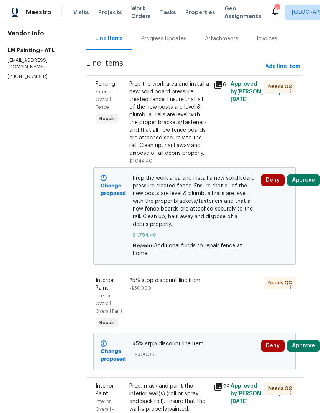
click at [179, 157] on div "Prep the work area and install a new solid board pressure treated fence. Ensure…" at bounding box center [170, 118] width 80 height 77
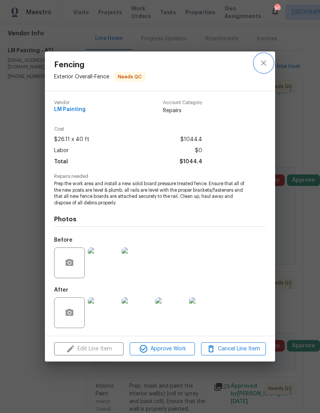
click at [267, 62] on icon "close" at bounding box center [263, 62] width 9 height 9
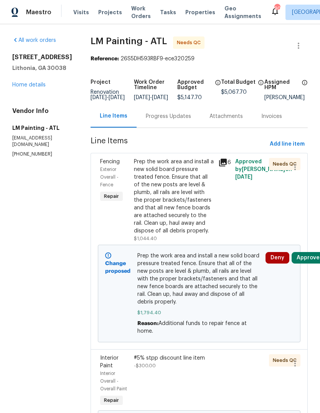
scroll to position [0, 0]
